Goal: Task Accomplishment & Management: Manage account settings

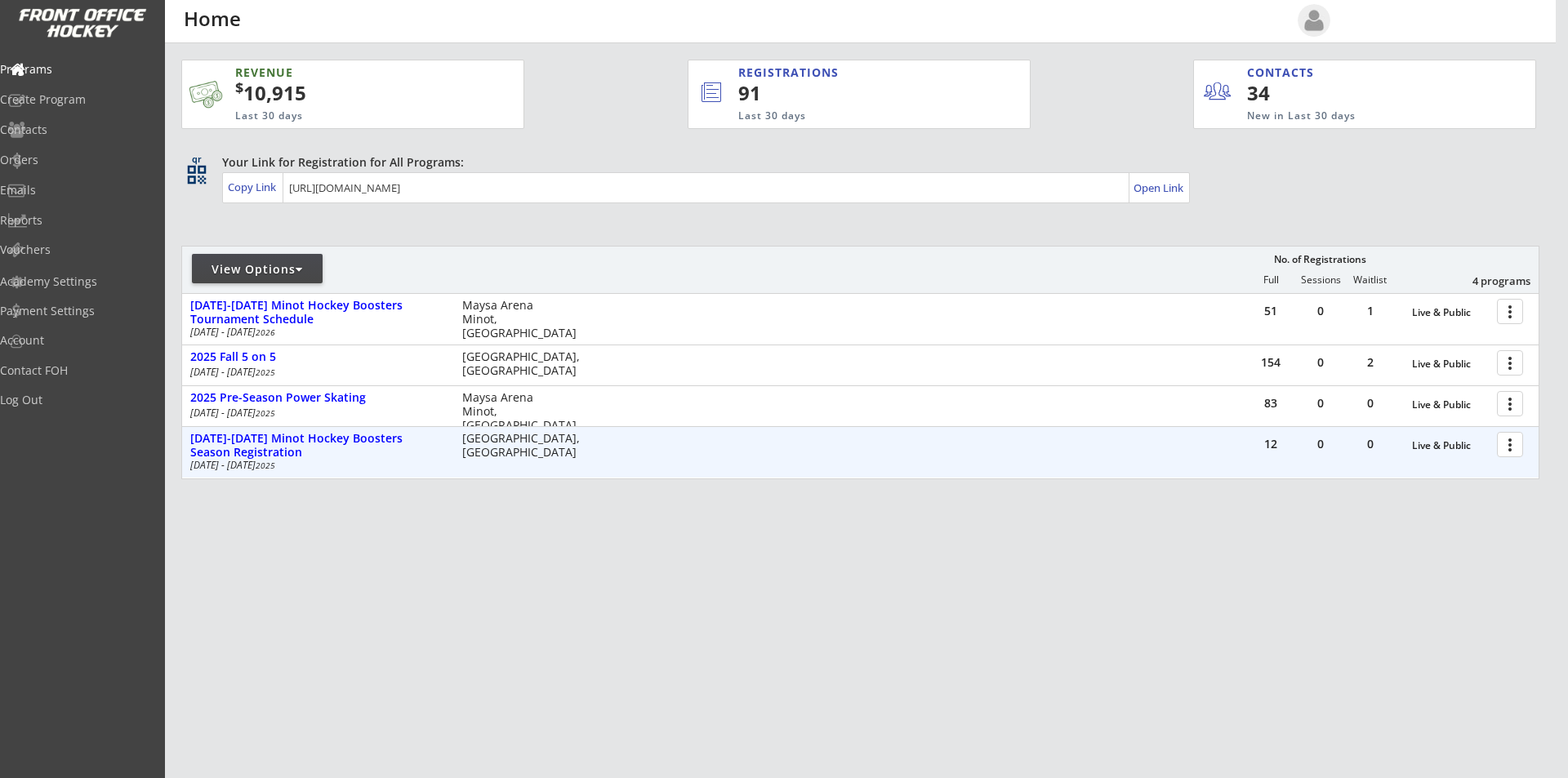
click at [1513, 444] on div at bounding box center [1513, 444] width 28 height 28
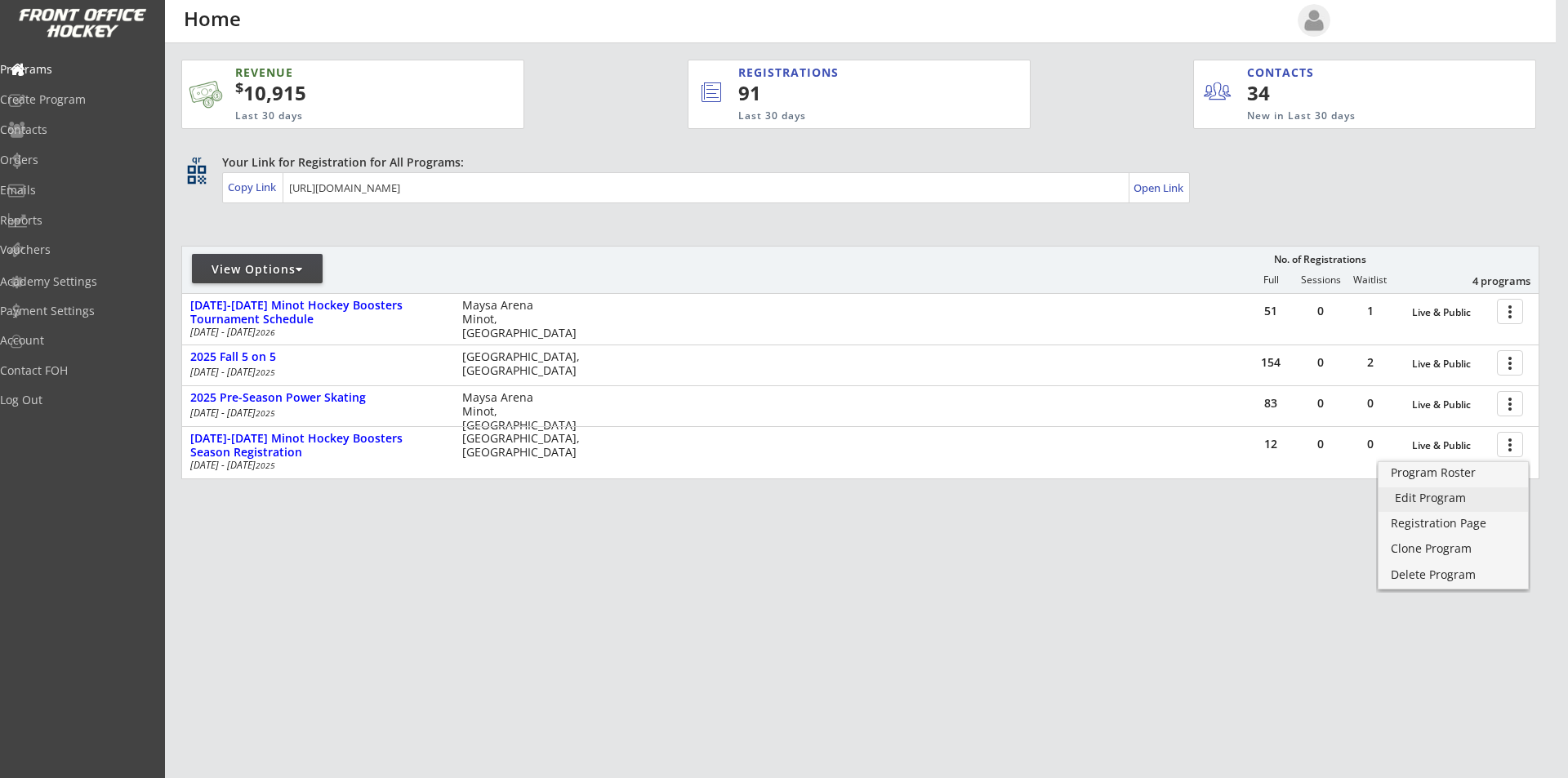
click at [1451, 502] on div "Edit Program" at bounding box center [1453, 498] width 117 height 11
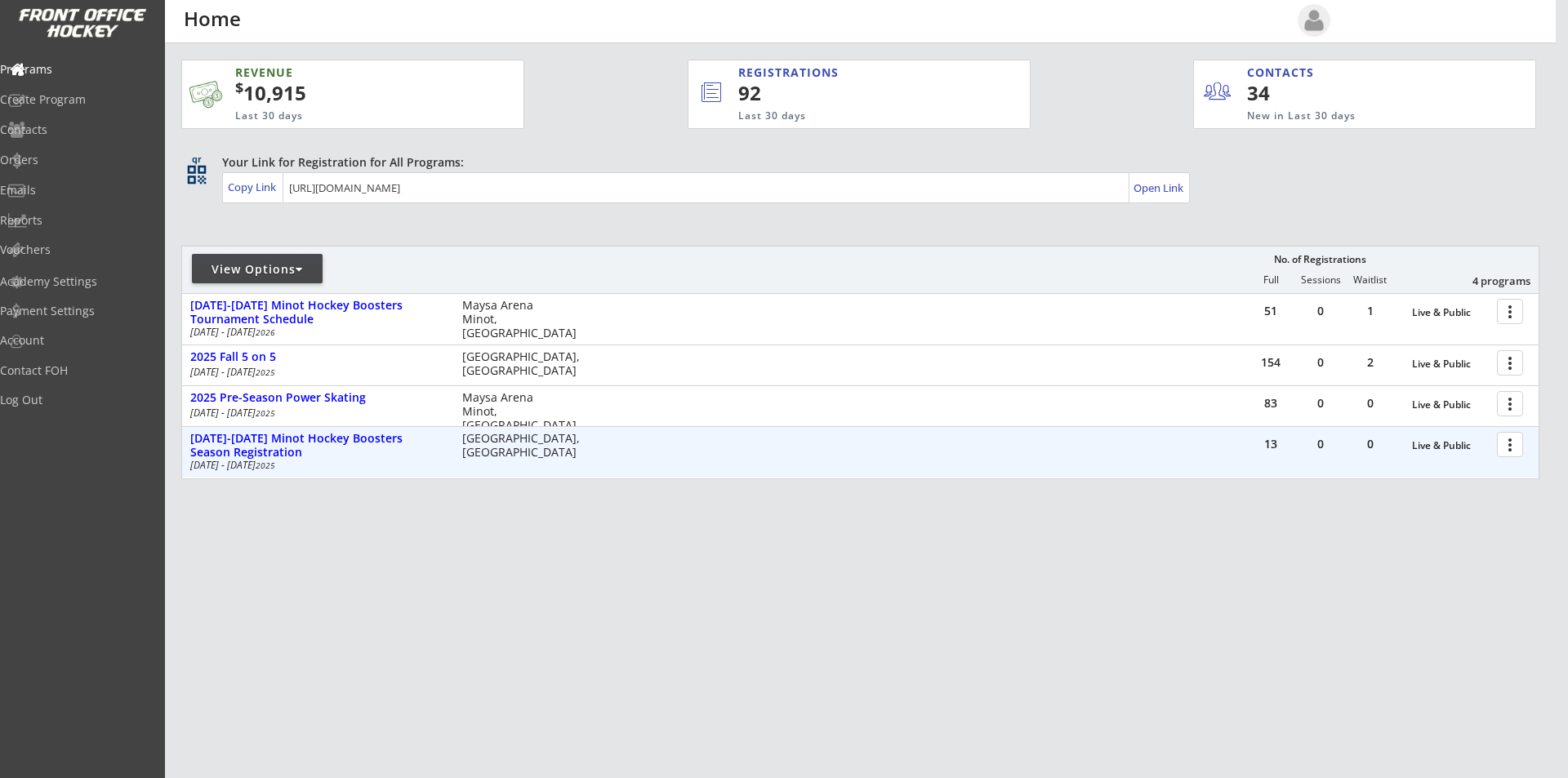
click at [1510, 447] on div at bounding box center [1513, 444] width 28 height 28
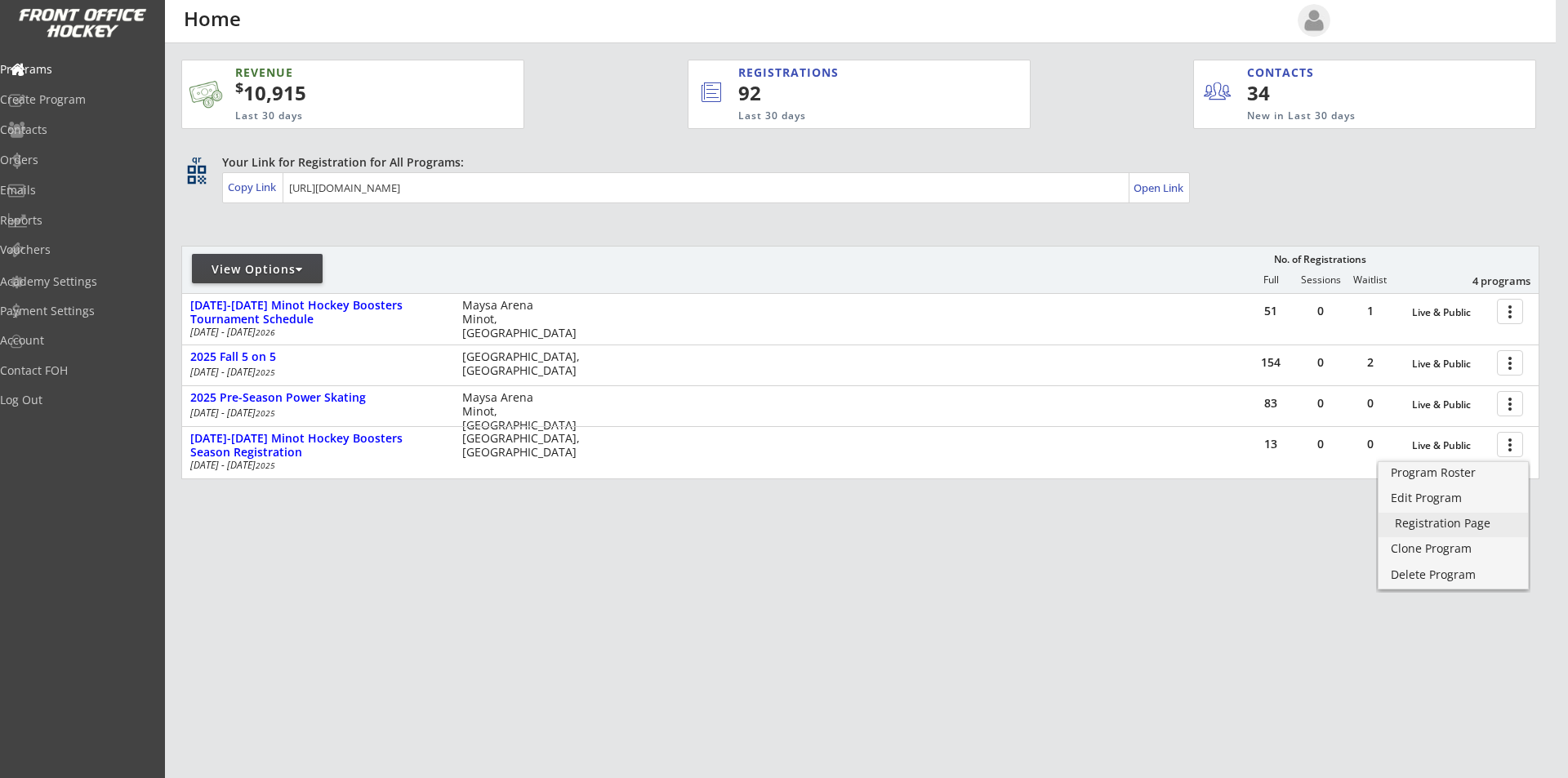
click at [1450, 526] on div "Registration Page" at bounding box center [1453, 523] width 117 height 11
click at [1437, 497] on div "Edit Program" at bounding box center [1453, 498] width 117 height 11
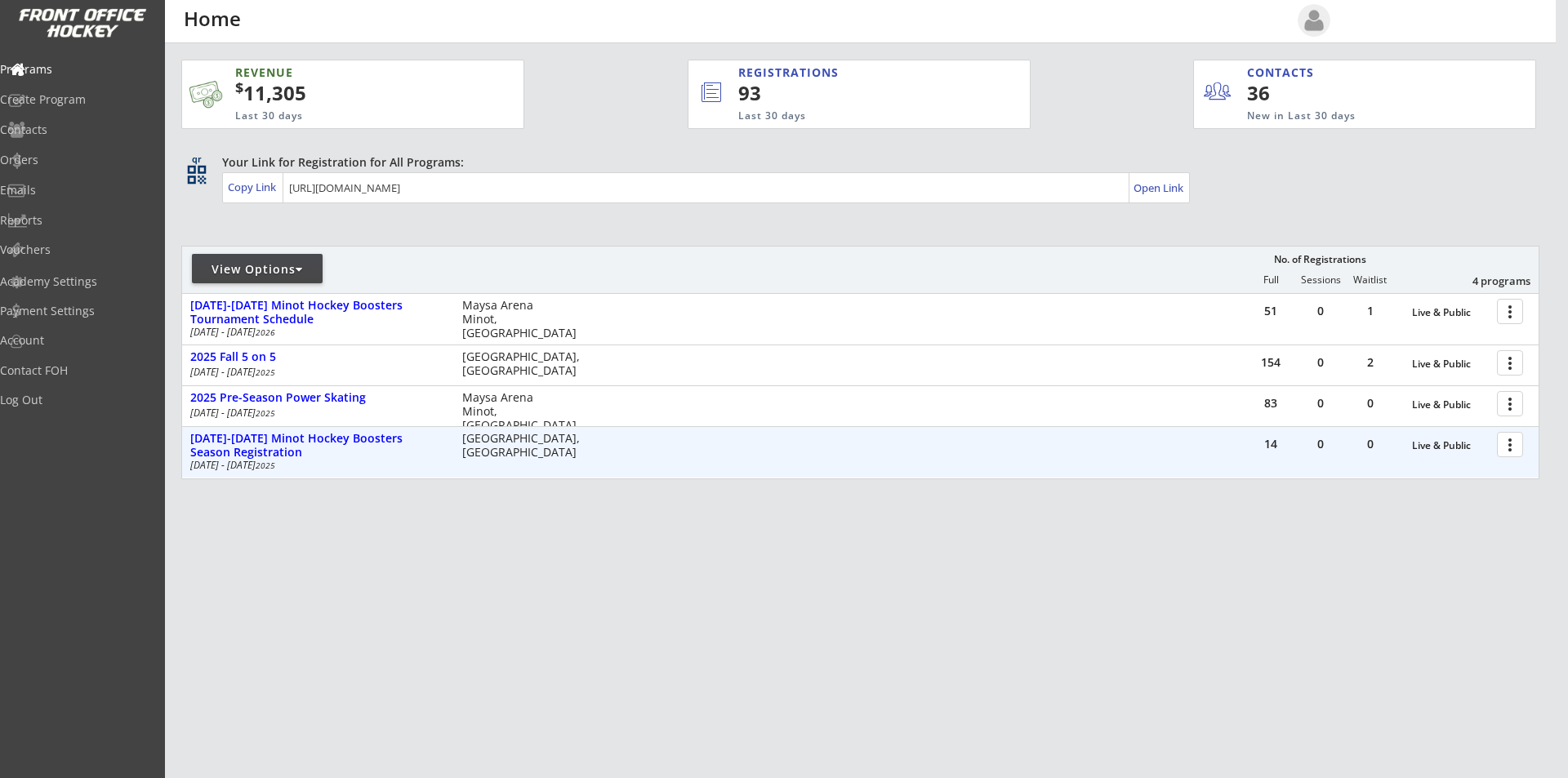
click at [1508, 441] on div at bounding box center [1513, 444] width 28 height 28
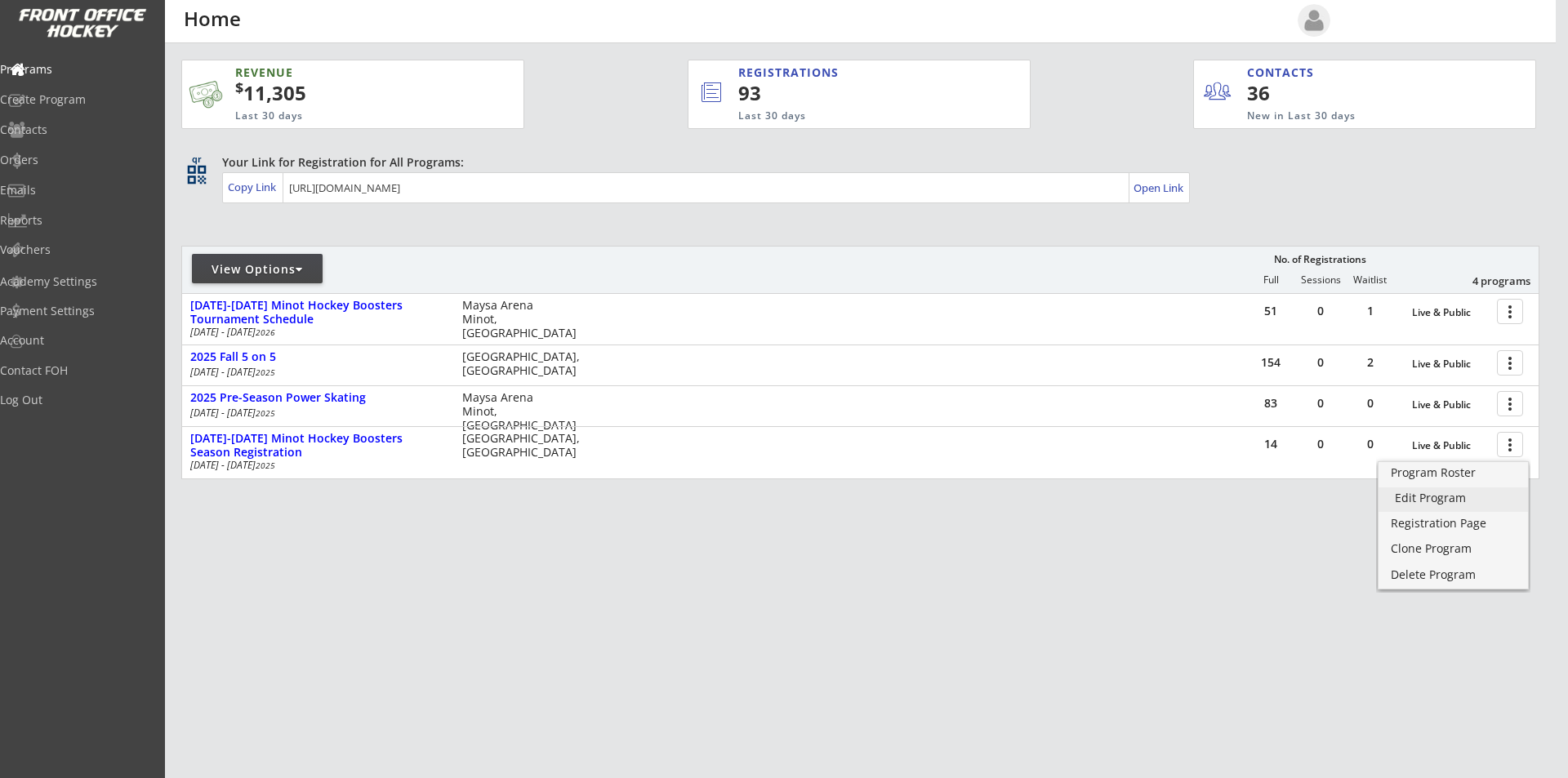
click at [1446, 497] on div "Edit Program" at bounding box center [1453, 498] width 117 height 11
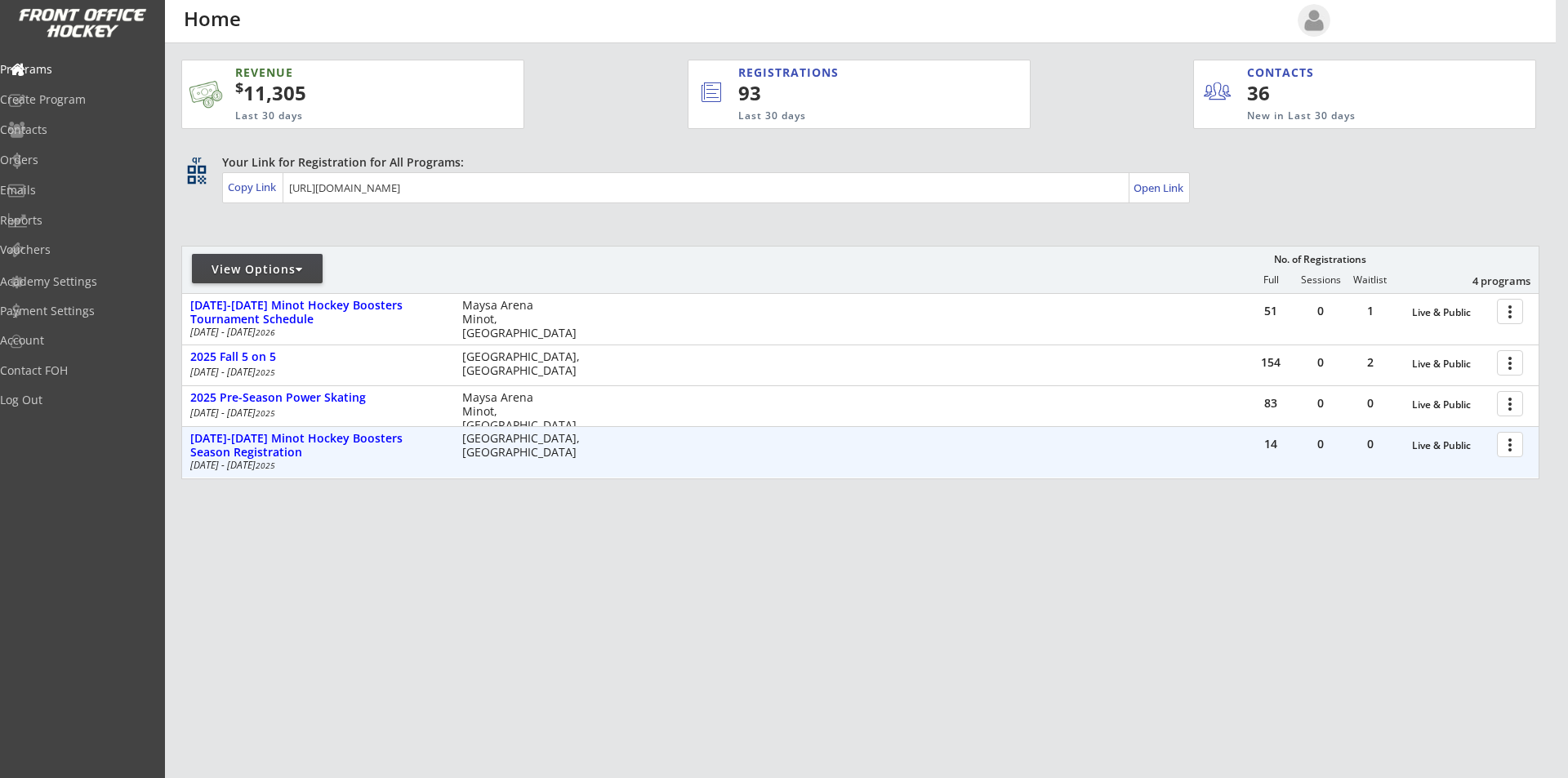
click at [1514, 445] on div at bounding box center [1513, 444] width 28 height 28
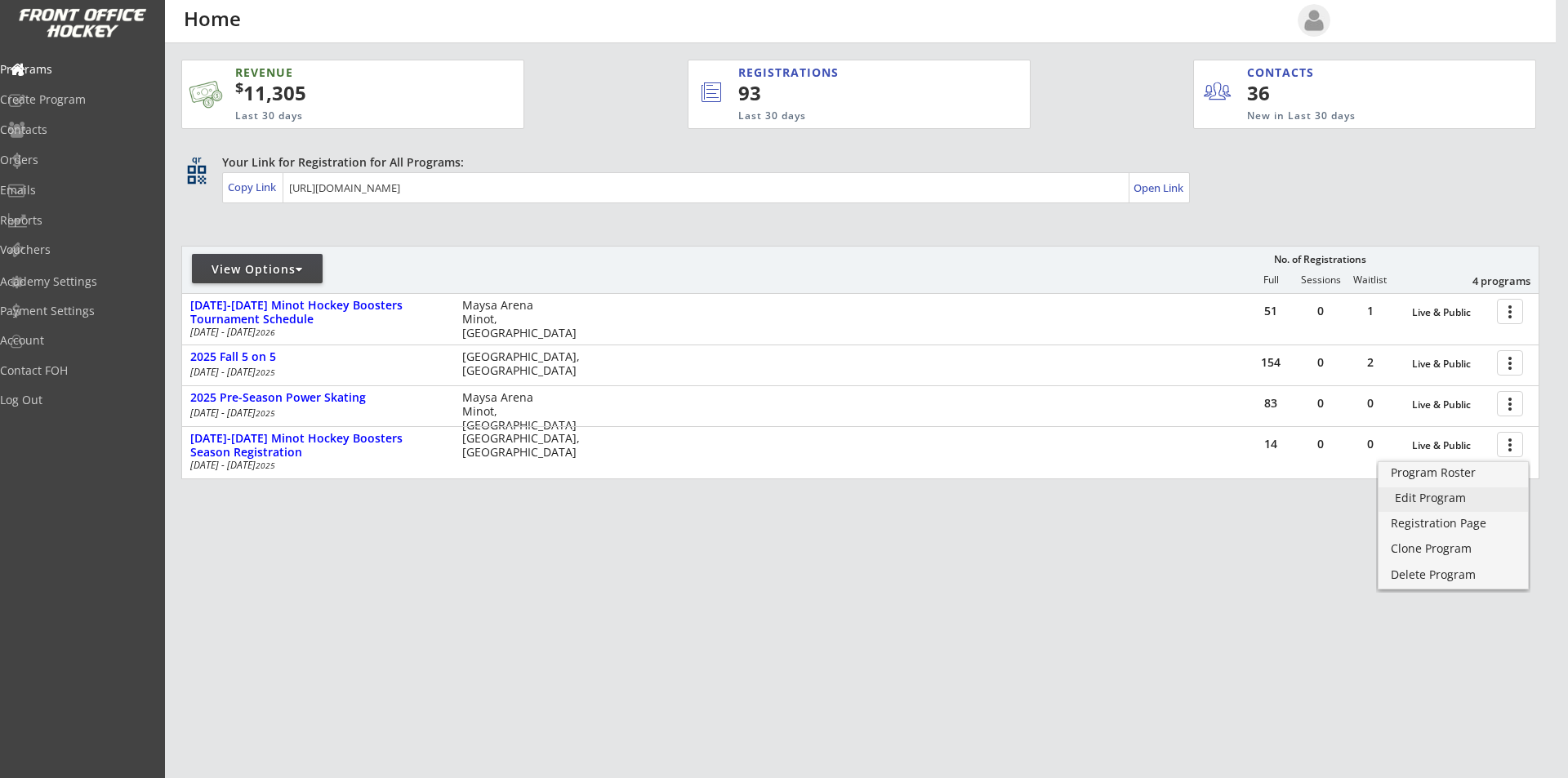
click at [1450, 503] on div "Edit Program" at bounding box center [1453, 498] width 117 height 11
